Goal: Book appointment/travel/reservation

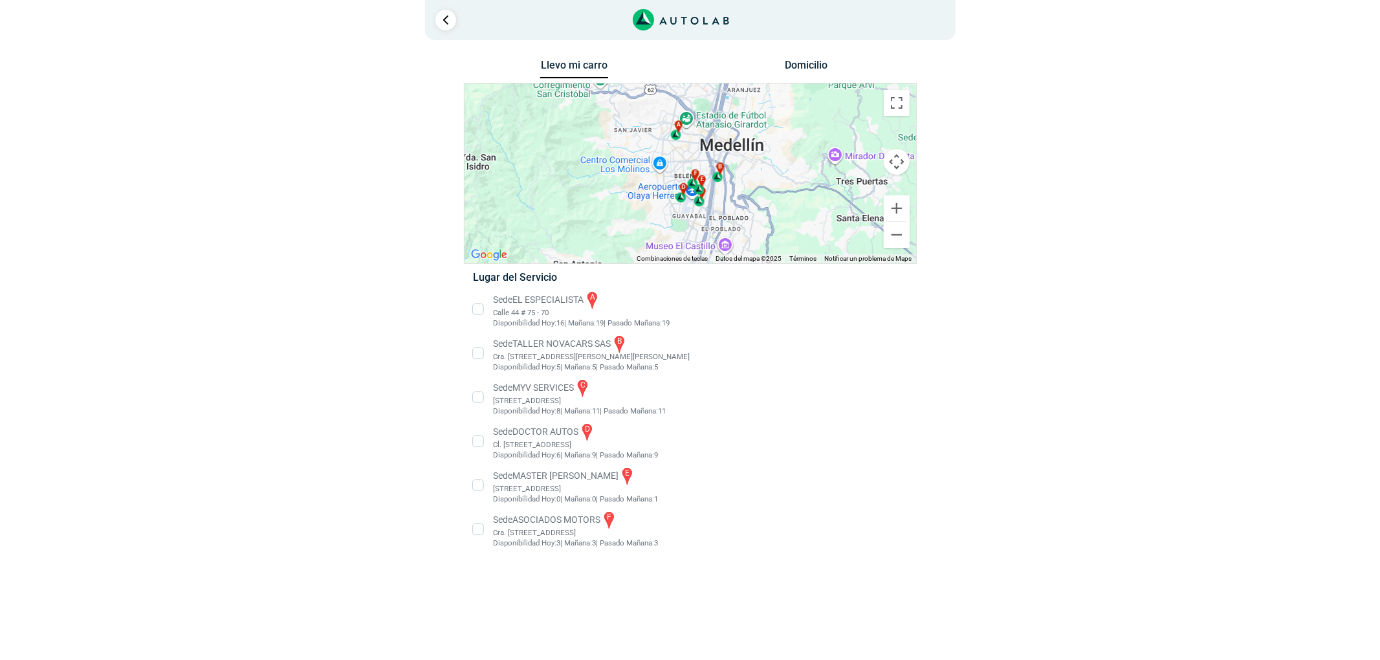
click at [565, 486] on li "Sede MASTER MOTRIZ e [STREET_ADDRESS]" at bounding box center [689, 485] width 453 height 39
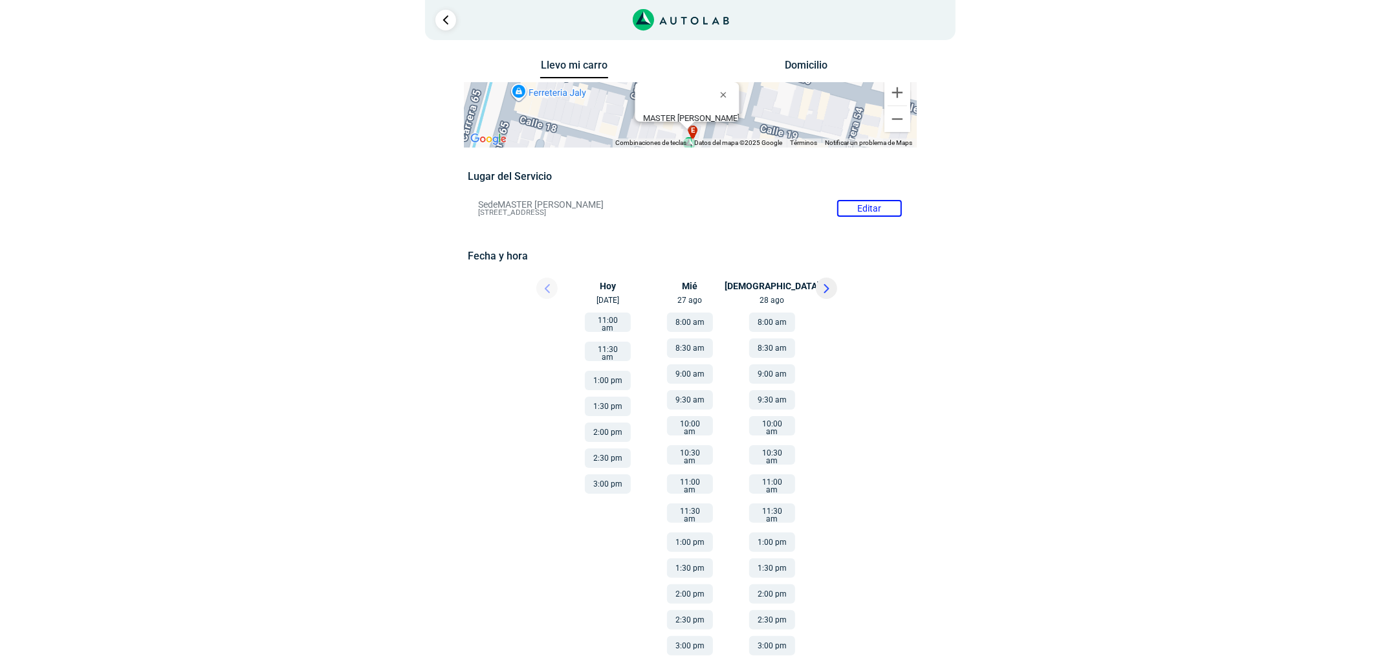
click at [697, 558] on button "1:30 pm" at bounding box center [690, 567] width 46 height 19
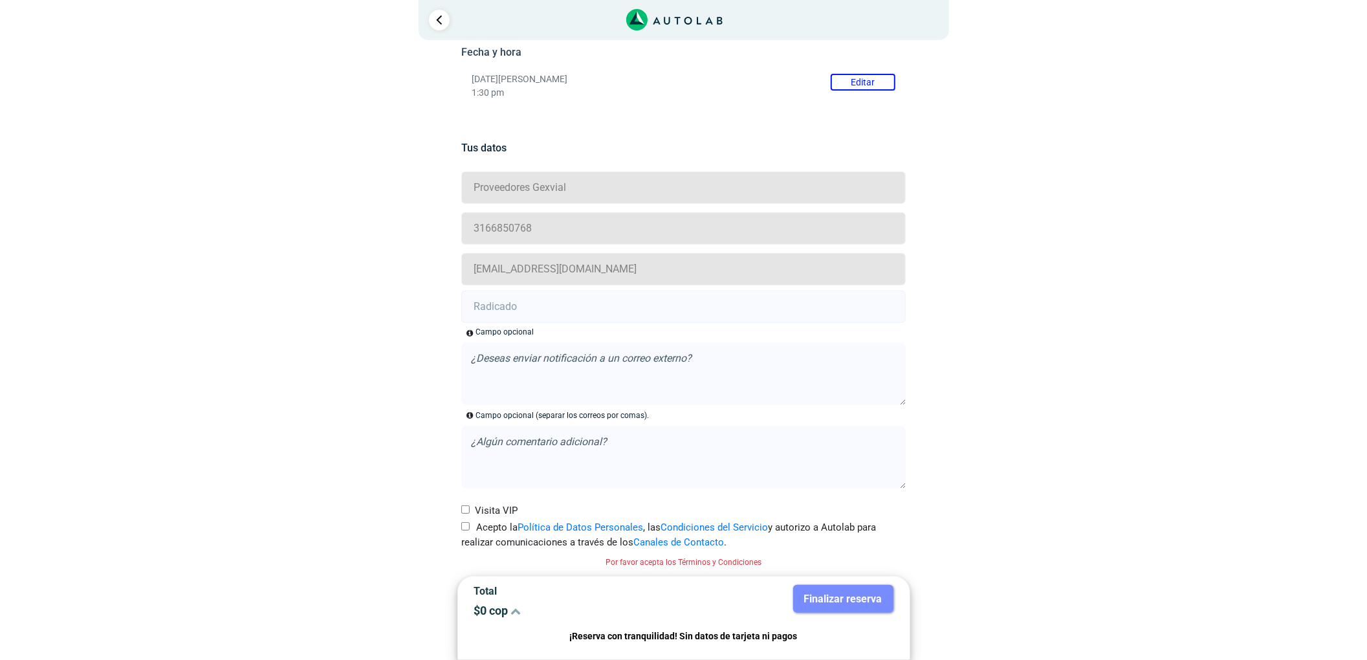
drag, startPoint x: 466, startPoint y: 526, endPoint x: 61, endPoint y: 512, distance: 405.2
click at [466, 527] on input "Acepto la Política de Datos Personales , las Condiciones del Servicio y autoriz…" at bounding box center [465, 526] width 8 height 8
checkbox input "true"
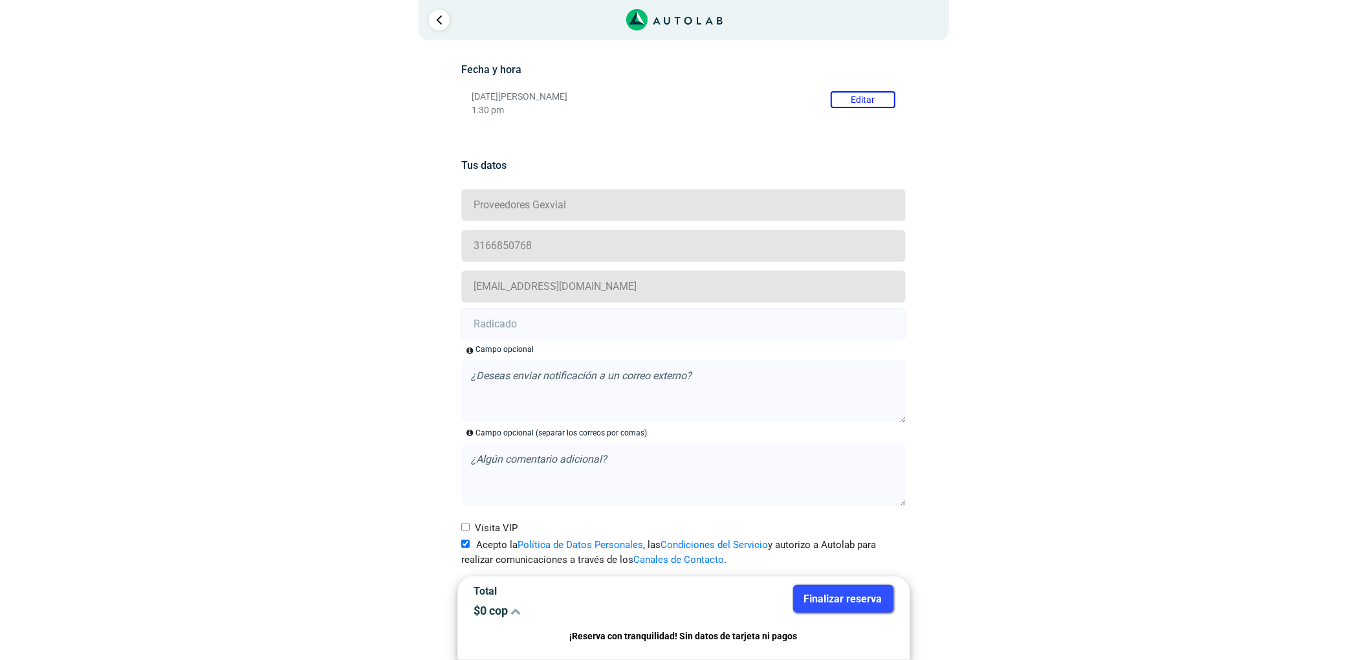
click at [571, 312] on input "text" at bounding box center [683, 324] width 444 height 32
paste input "20912213"
type input "20912213"
click at [838, 595] on button "Finalizar reserva" at bounding box center [843, 599] width 100 height 28
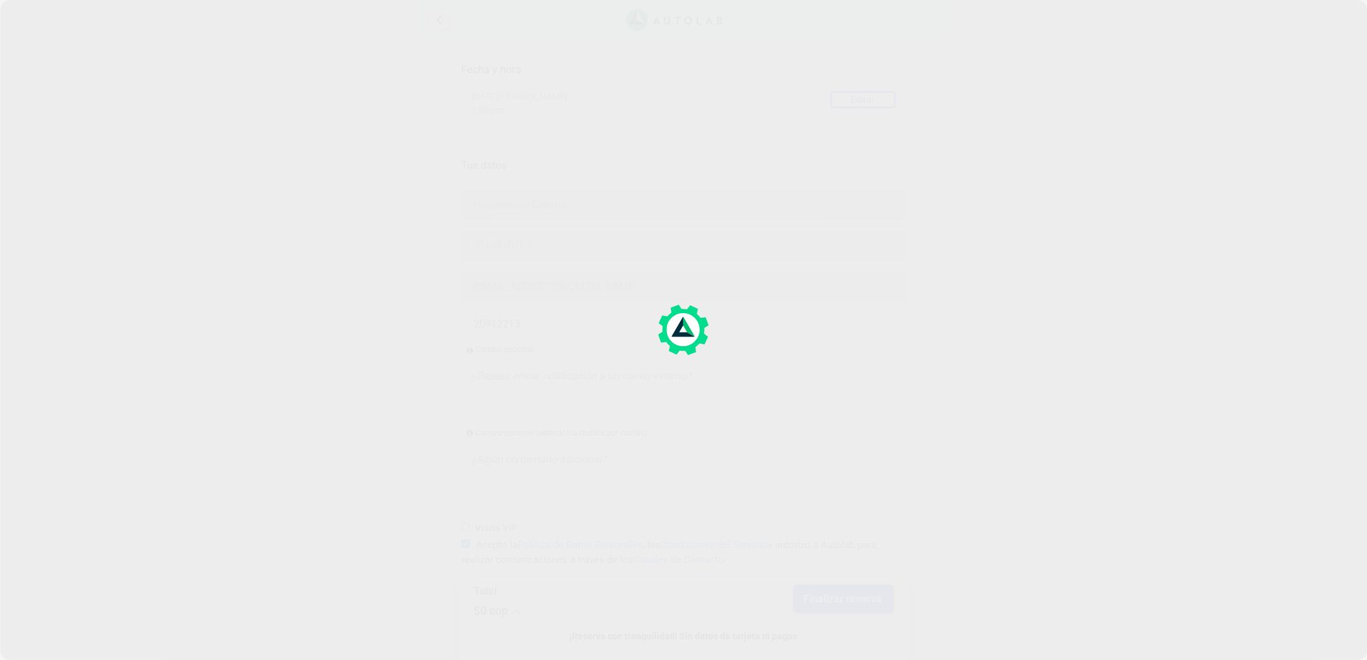
scroll to position [0, 0]
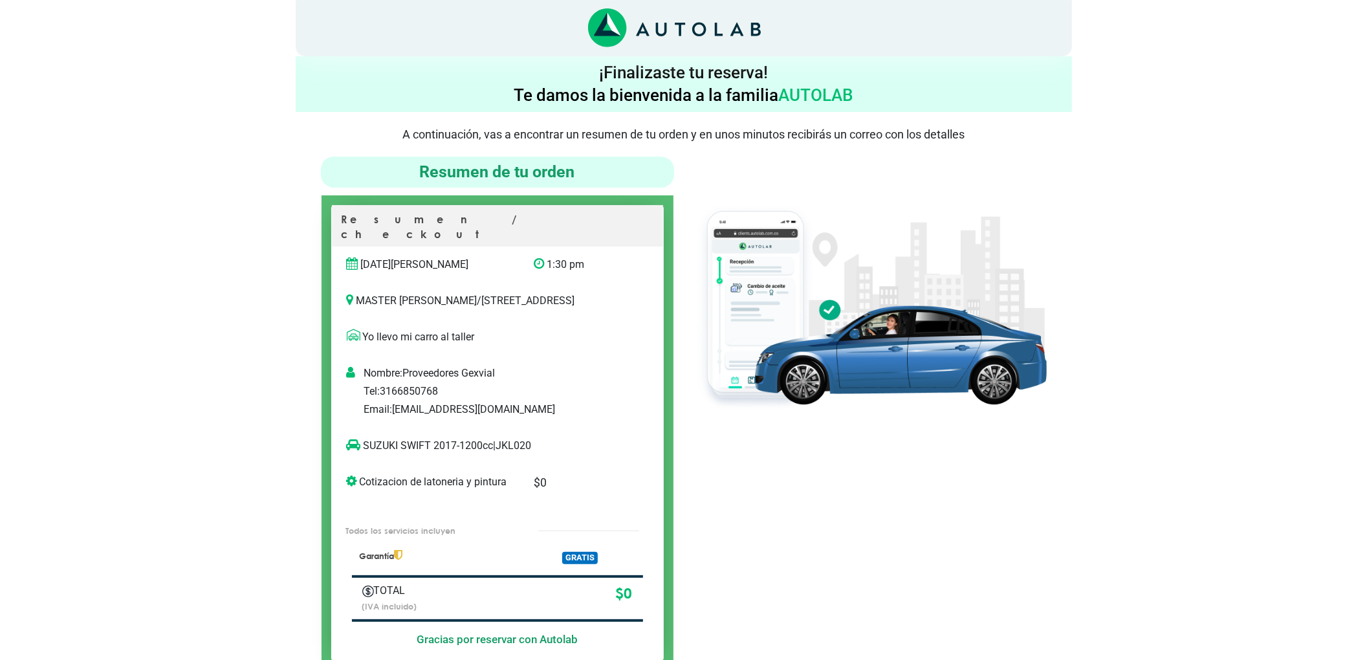
scroll to position [86, 0]
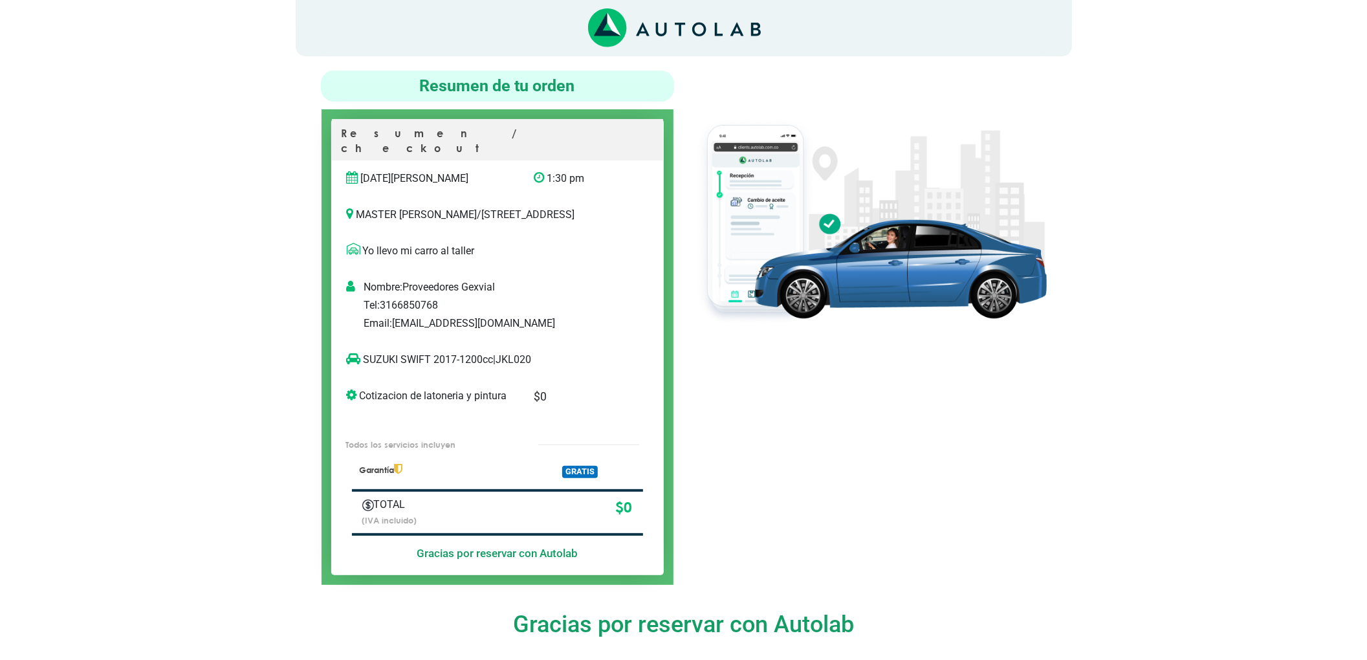
click at [516, 358] on p "SUZUKI SWIFT 2017-1200cc | JKL020" at bounding box center [484, 360] width 275 height 16
copy p "JKL020"
click at [785, 379] on div at bounding box center [870, 328] width 373 height 514
click at [519, 354] on p "SUZUKI SWIFT 2017-1200cc | JKL020" at bounding box center [484, 360] width 275 height 16
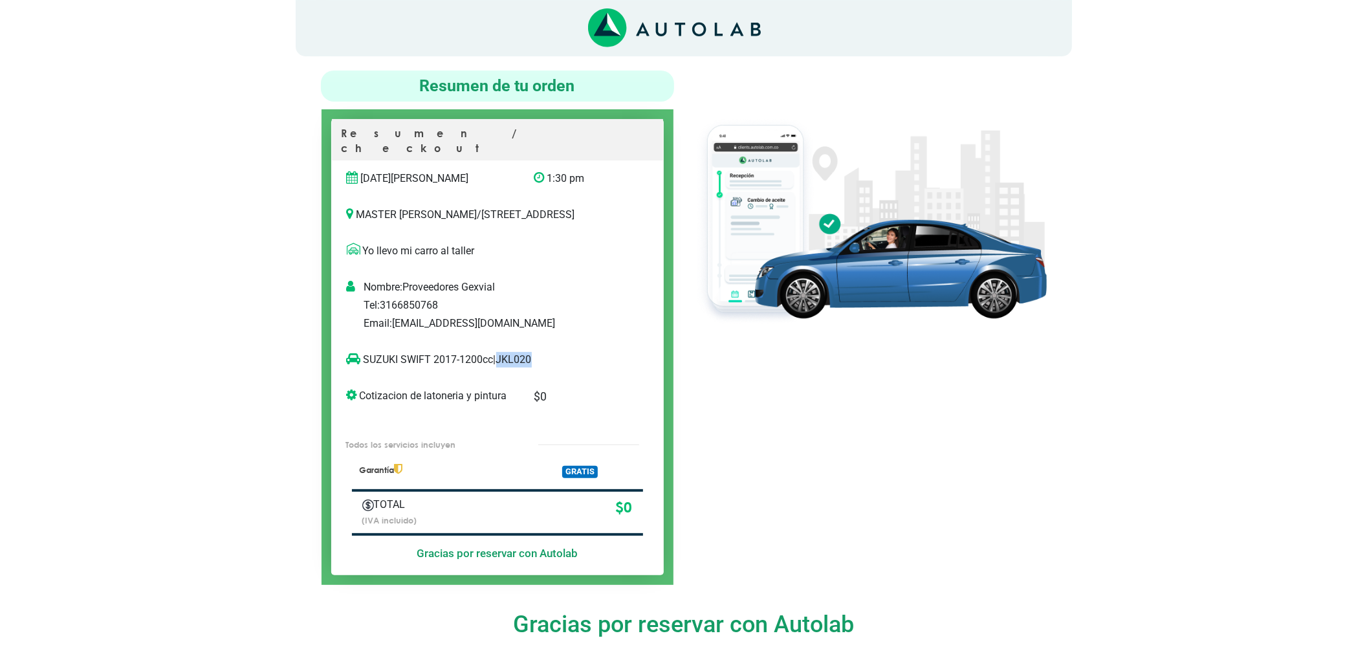
click at [518, 354] on p "SUZUKI SWIFT 2017-1200cc | JKL020" at bounding box center [484, 360] width 275 height 16
copy p "JKL020"
drag, startPoint x: 428, startPoint y: 361, endPoint x: 395, endPoint y: 368, distance: 33.7
click at [376, 364] on p "SUZUKI SWIFT 2017-1200cc | JKL020" at bounding box center [484, 360] width 275 height 16
drag, startPoint x: 430, startPoint y: 358, endPoint x: 365, endPoint y: 363, distance: 64.9
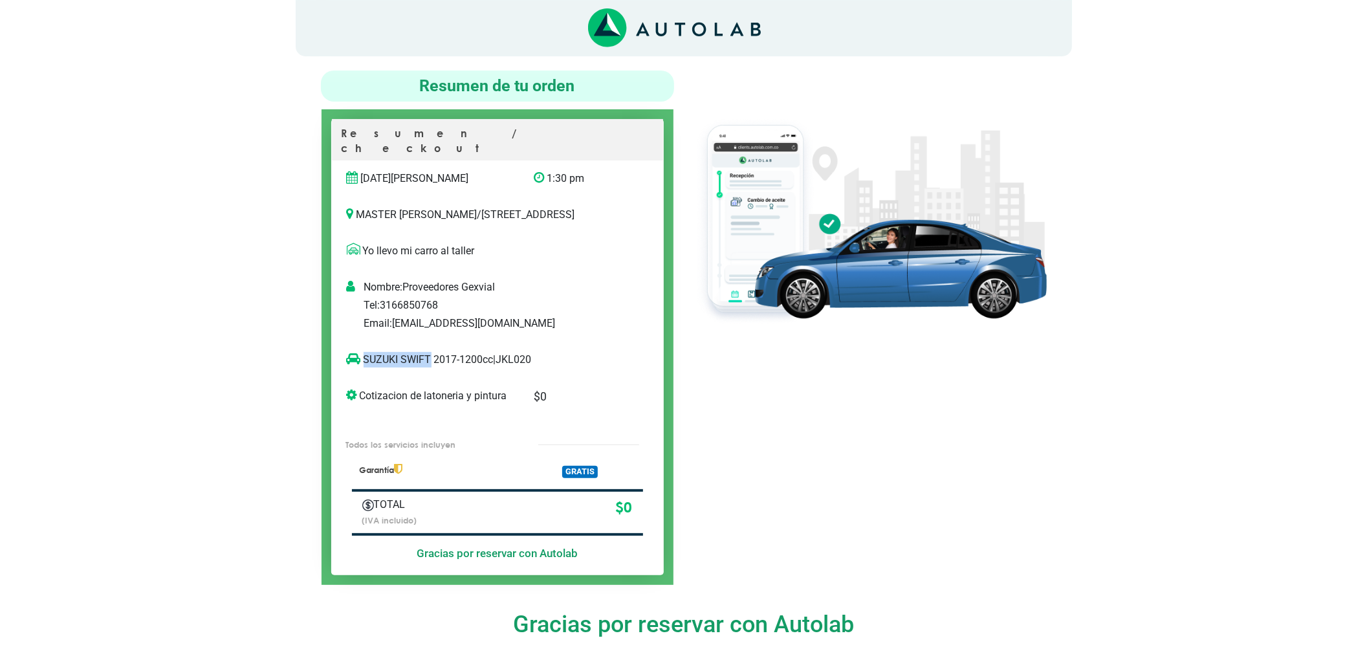
click at [365, 363] on p "SUZUKI SWIFT 2017-1200cc | JKL020" at bounding box center [484, 360] width 275 height 16
copy p "[PERSON_NAME]"
